Goal: Find specific page/section: Find specific page/section

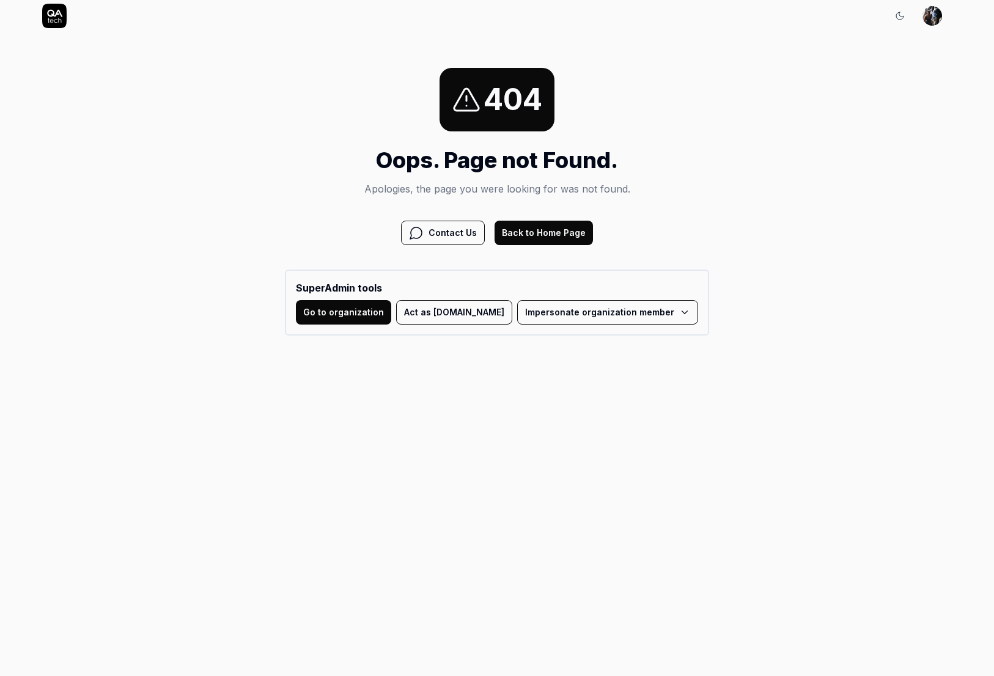
click at [548, 234] on button "Back to Home Page" at bounding box center [544, 233] width 98 height 24
click at [555, 241] on button "Back to Home Page" at bounding box center [544, 233] width 98 height 24
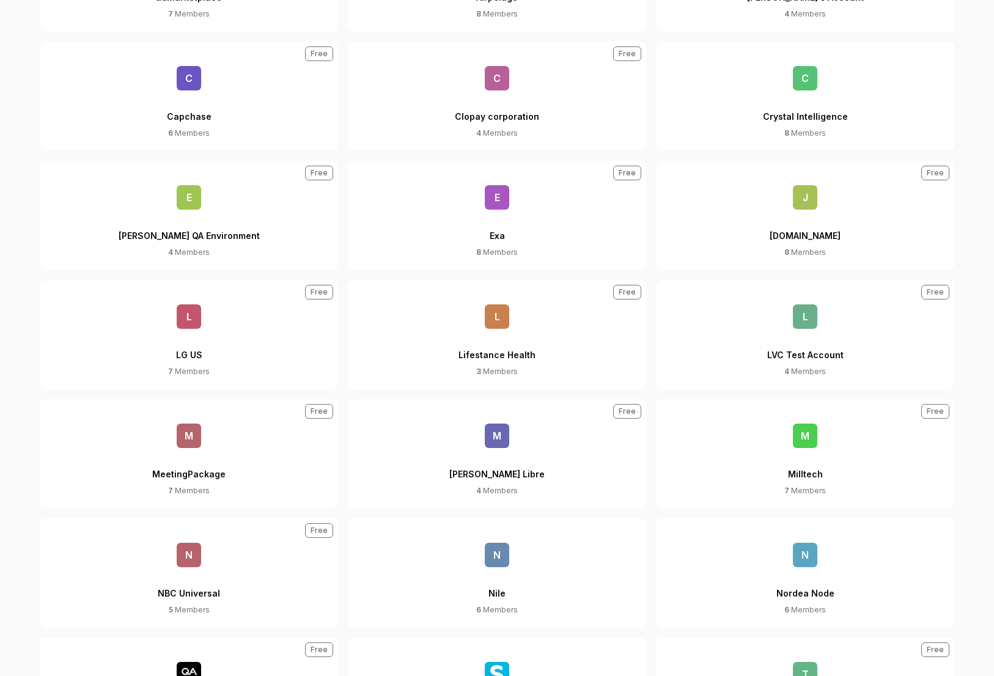
scroll to position [686, 0]
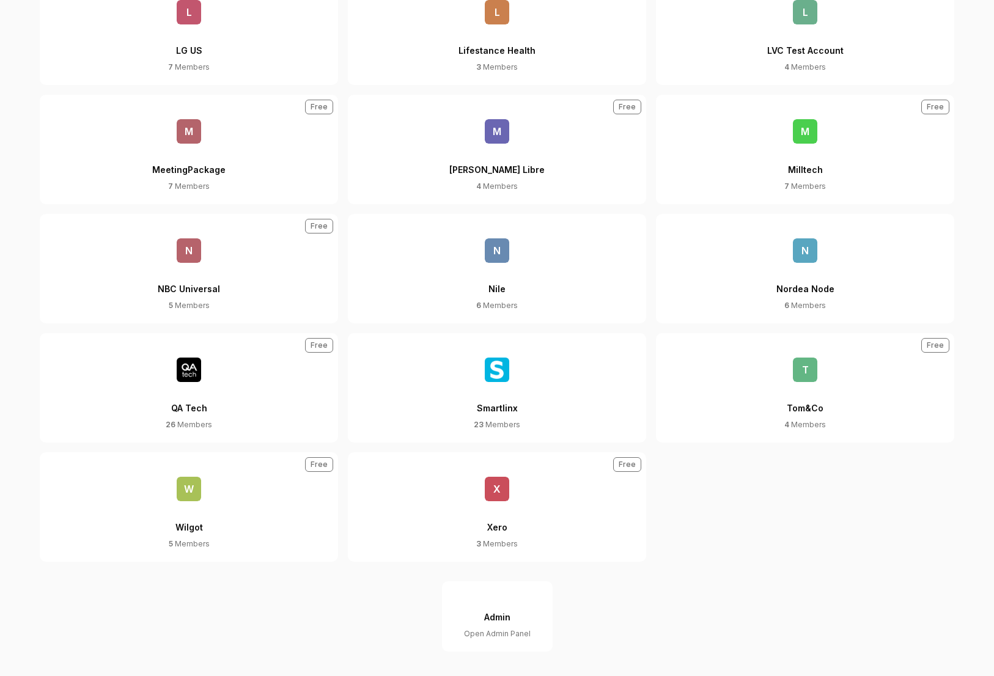
click at [516, 621] on button "Admin Open Admin Panel" at bounding box center [497, 616] width 111 height 70
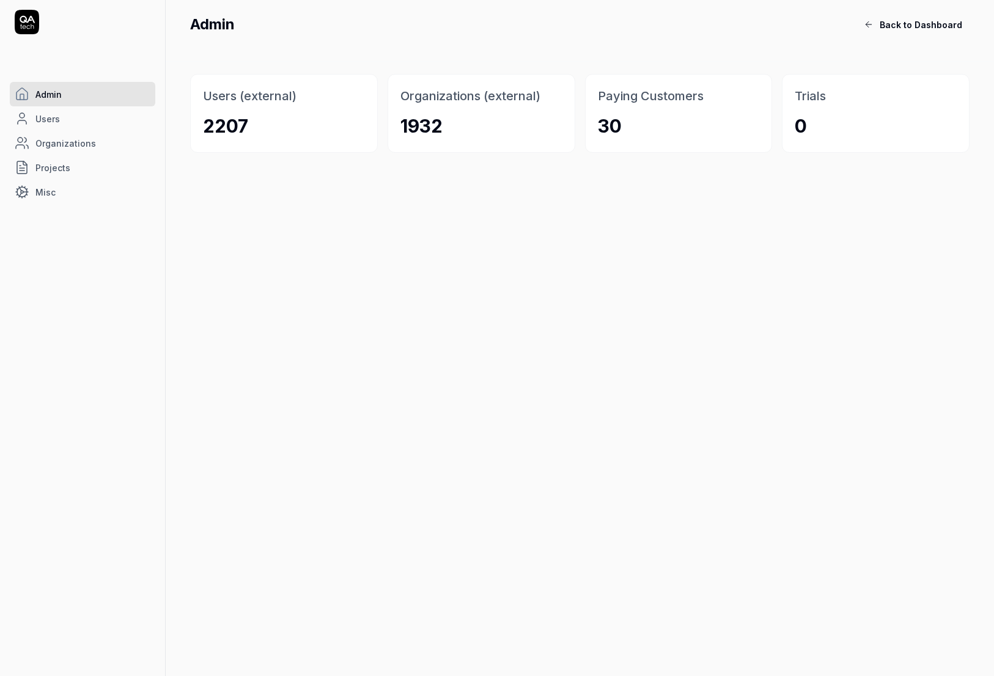
click at [245, 131] on div "2207" at bounding box center [225, 126] width 45 height 28
click at [264, 124] on div "2207" at bounding box center [284, 126] width 162 height 28
click at [88, 115] on link "Users" at bounding box center [82, 118] width 145 height 24
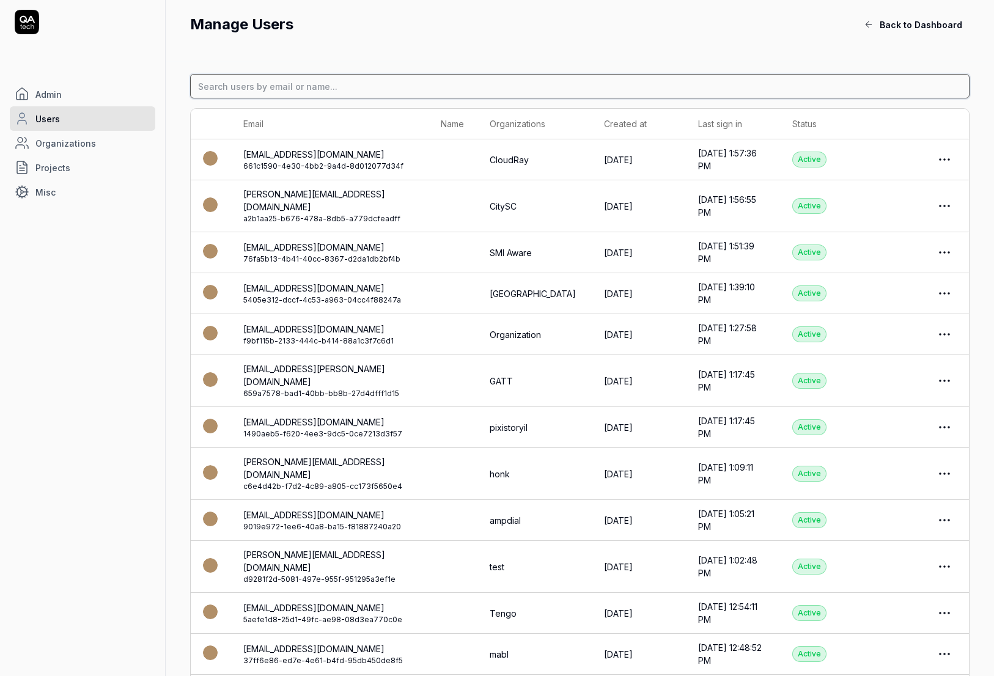
click at [328, 80] on input at bounding box center [579, 86] width 779 height 24
type input "akshay"
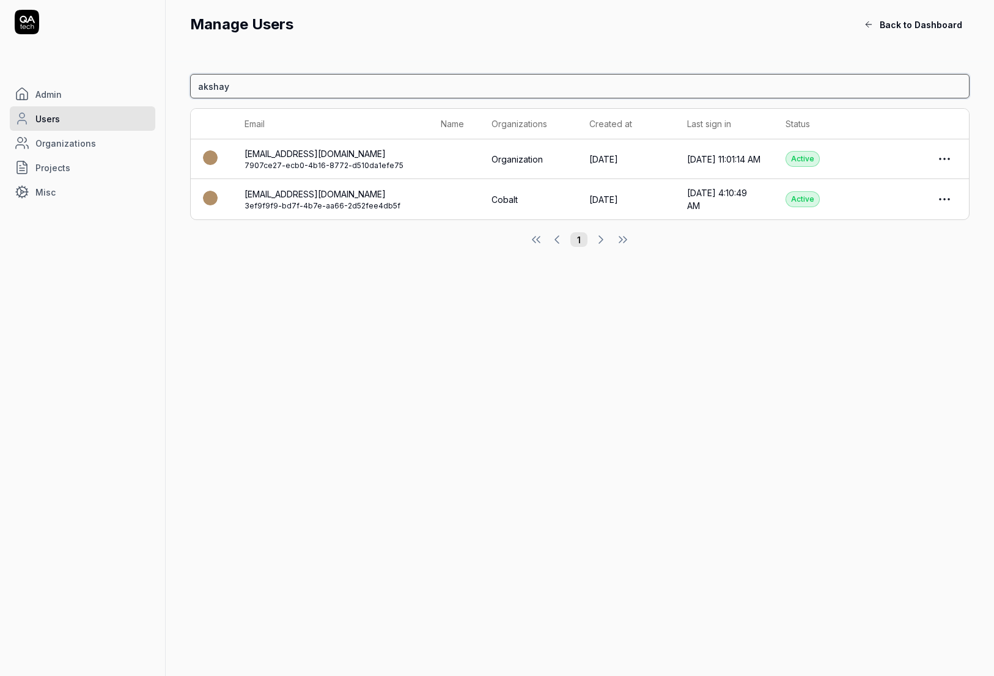
click at [239, 97] on input "akshay" at bounding box center [579, 86] width 779 height 24
type input "moment"
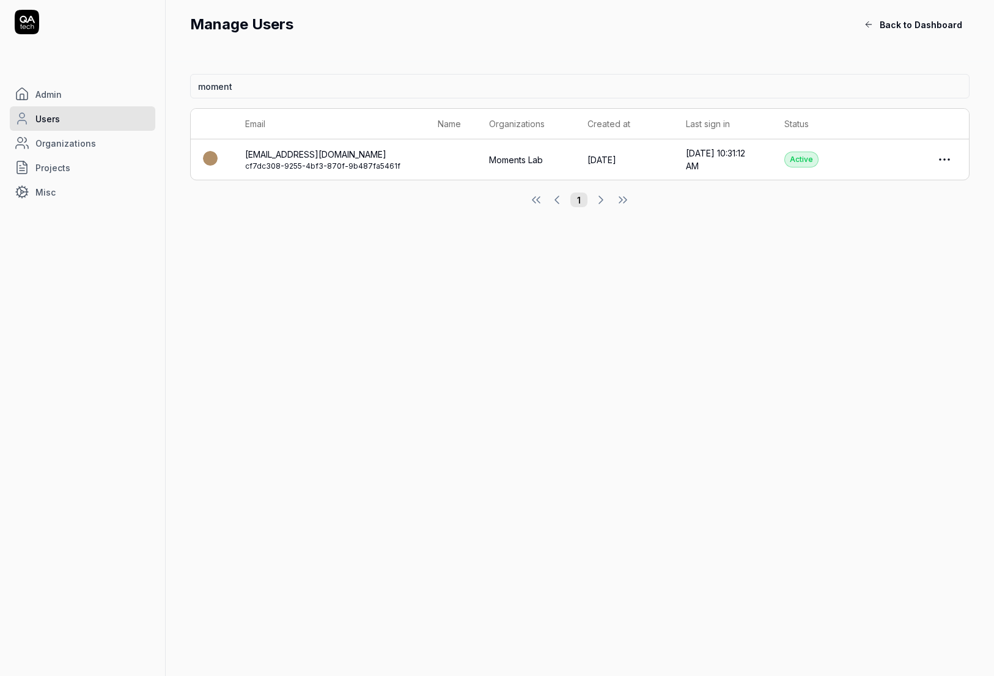
click at [61, 150] on link "Organizations" at bounding box center [82, 143] width 145 height 24
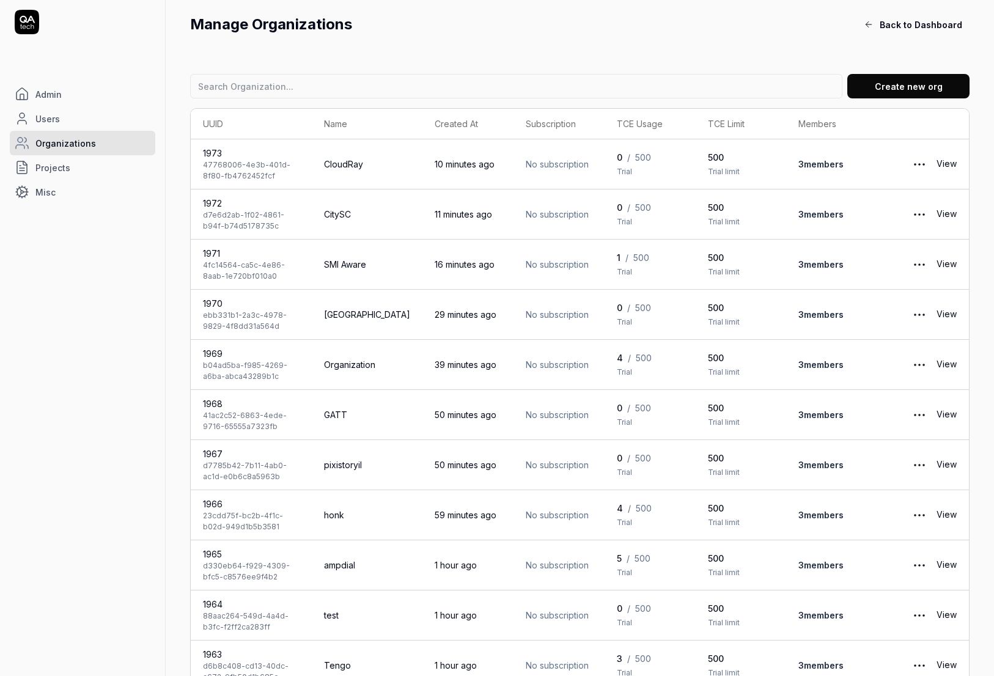
click at [346, 78] on input at bounding box center [516, 86] width 652 height 24
type input "momentco"
